Goal: Use online tool/utility

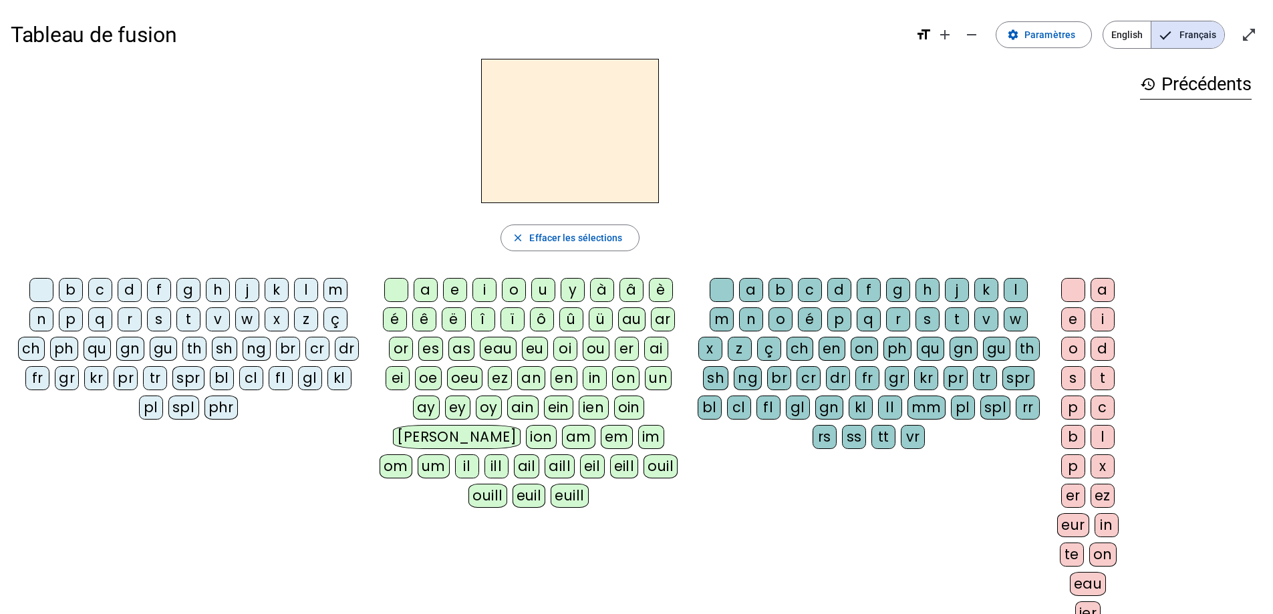
drag, startPoint x: 483, startPoint y: 289, endPoint x: 579, endPoint y: 301, distance: 96.3
click at [485, 290] on div "i" at bounding box center [485, 290] width 24 height 24
click at [855, 284] on div "l" at bounding box center [1016, 290] width 24 height 24
click at [335, 293] on div "m" at bounding box center [336, 290] width 24 height 24
click at [427, 291] on div "a" at bounding box center [426, 290] width 24 height 24
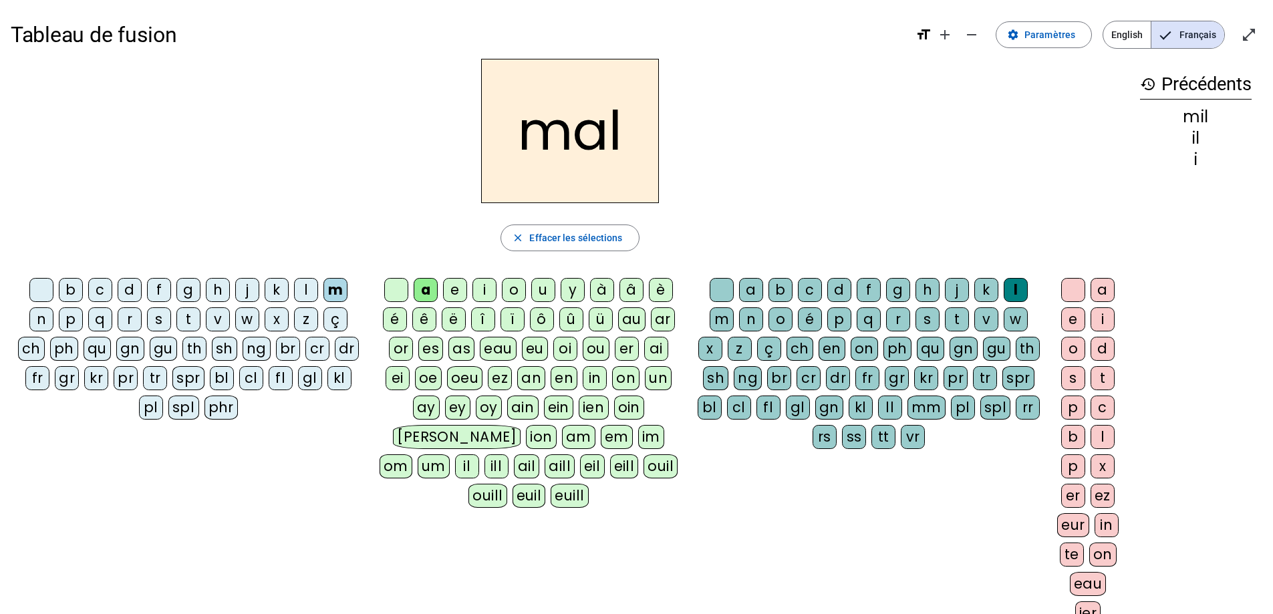
click at [717, 289] on div at bounding box center [722, 290] width 24 height 24
click at [304, 293] on div "l" at bounding box center [306, 290] width 24 height 24
click at [539, 287] on div "u" at bounding box center [543, 290] width 24 height 24
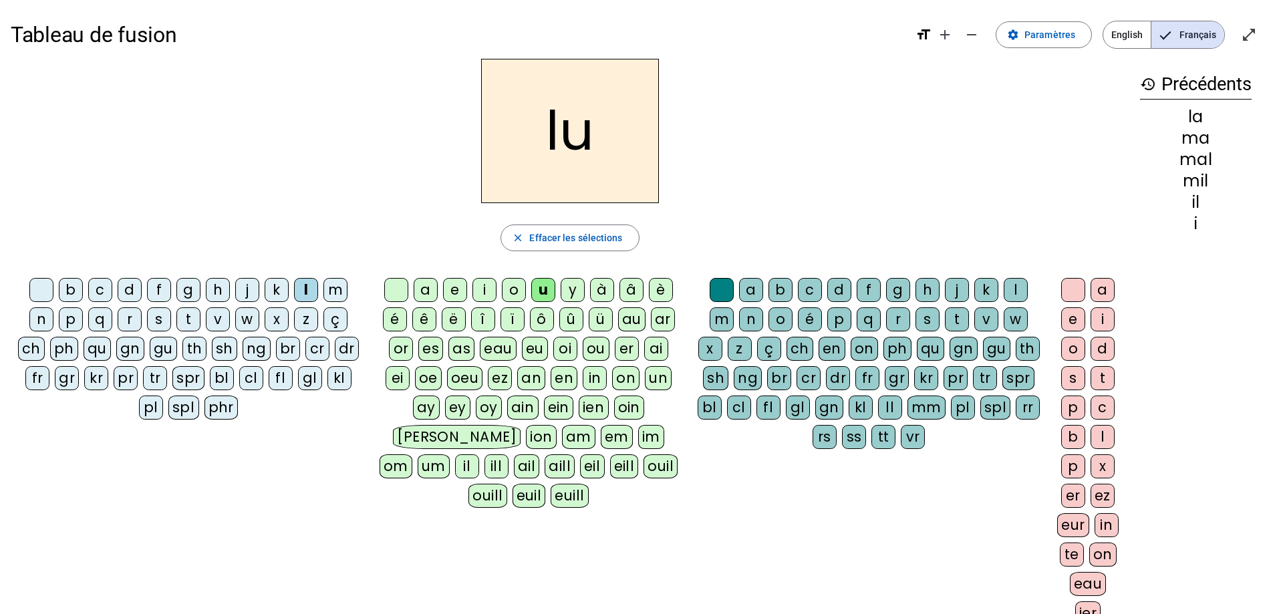
click at [132, 293] on div "d" at bounding box center [130, 290] width 24 height 24
click at [184, 318] on div "t" at bounding box center [188, 319] width 24 height 24
click at [453, 289] on div "e" at bounding box center [455, 290] width 24 height 24
click at [130, 289] on div "d" at bounding box center [130, 290] width 24 height 24
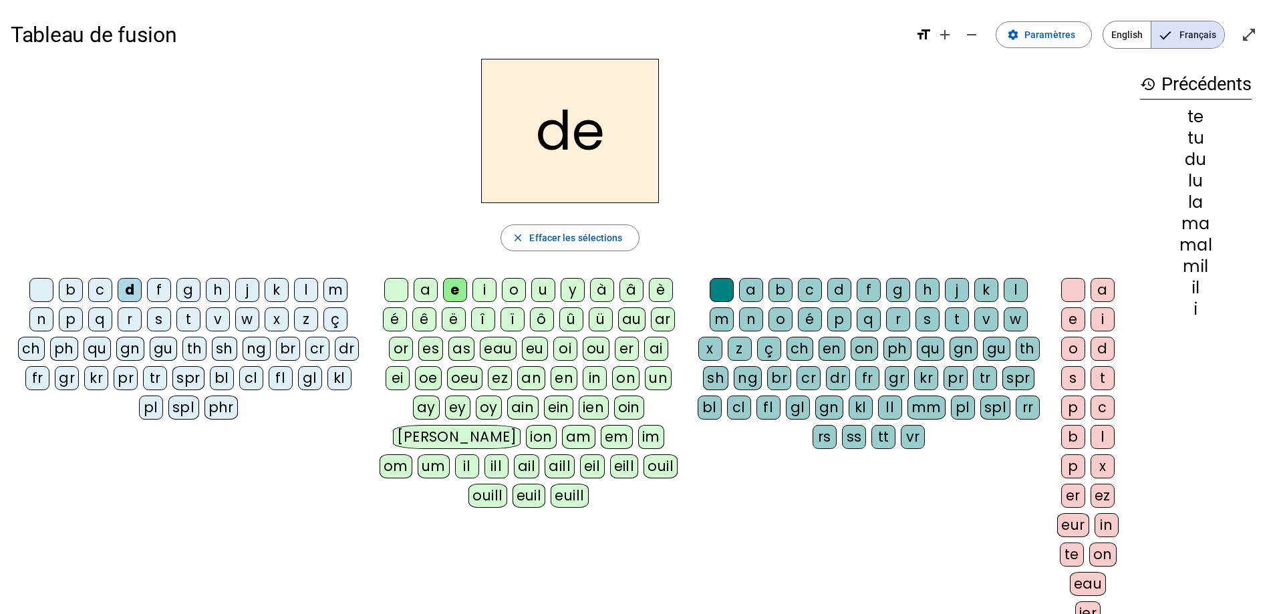
click at [248, 297] on div "j" at bounding box center [247, 290] width 24 height 24
